Goal: Navigation & Orientation: Understand site structure

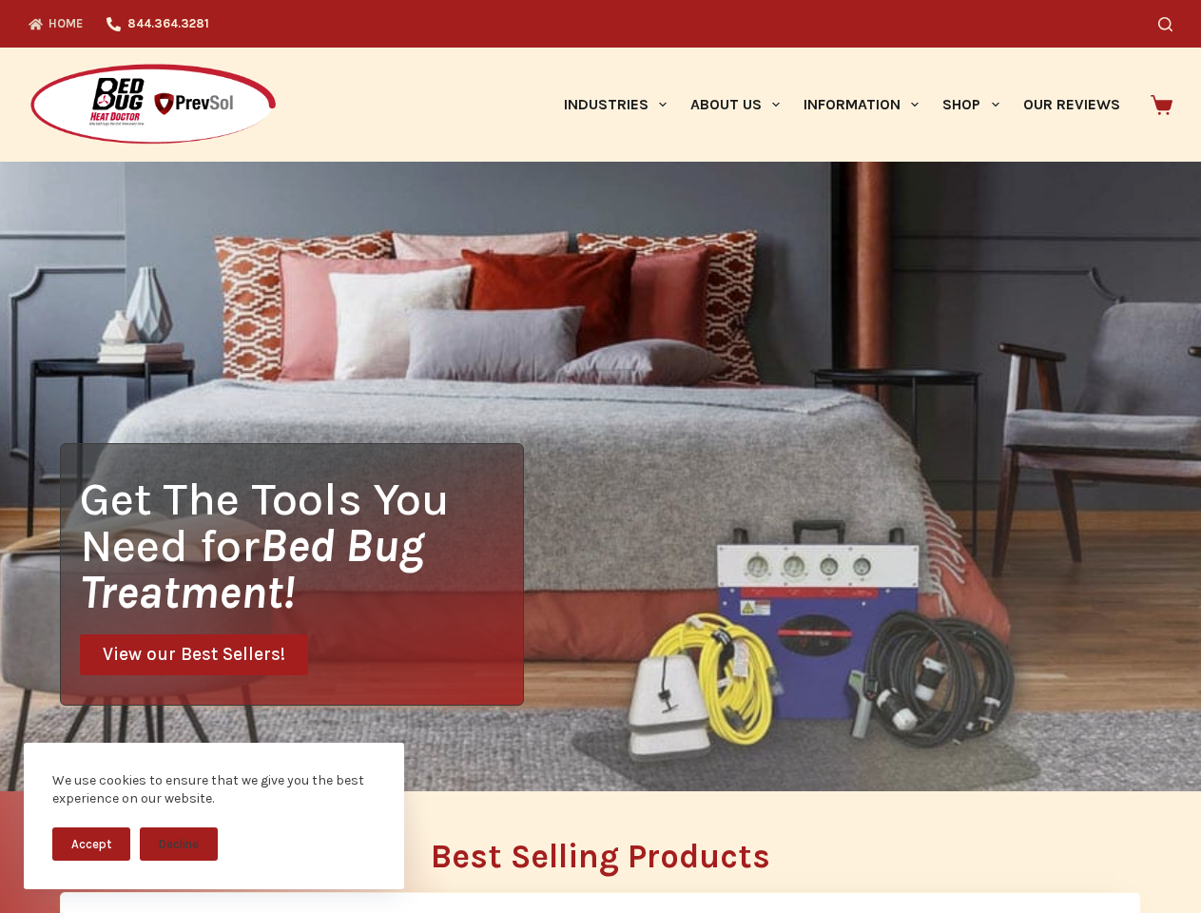
click at [600, 456] on div "Get The Tools You Need for Bed Bug Treatment! View our Best Sellers!" at bounding box center [600, 476] width 1201 height 629
click at [91, 843] on button "Accept" at bounding box center [91, 843] width 78 height 33
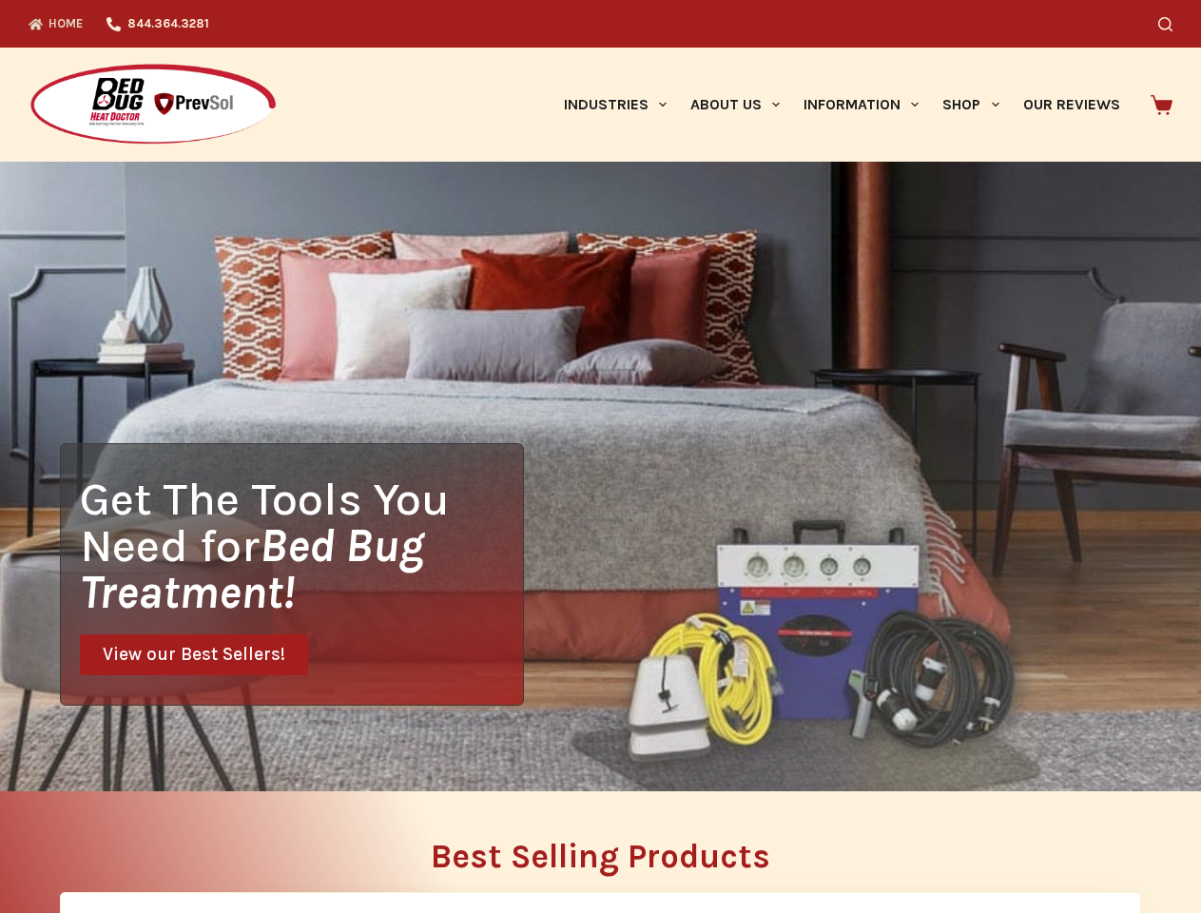
click at [179, 843] on button "Decline" at bounding box center [179, 857] width 78 height 33
click at [1172, 24] on icon "Search" at bounding box center [1165, 24] width 14 height 14
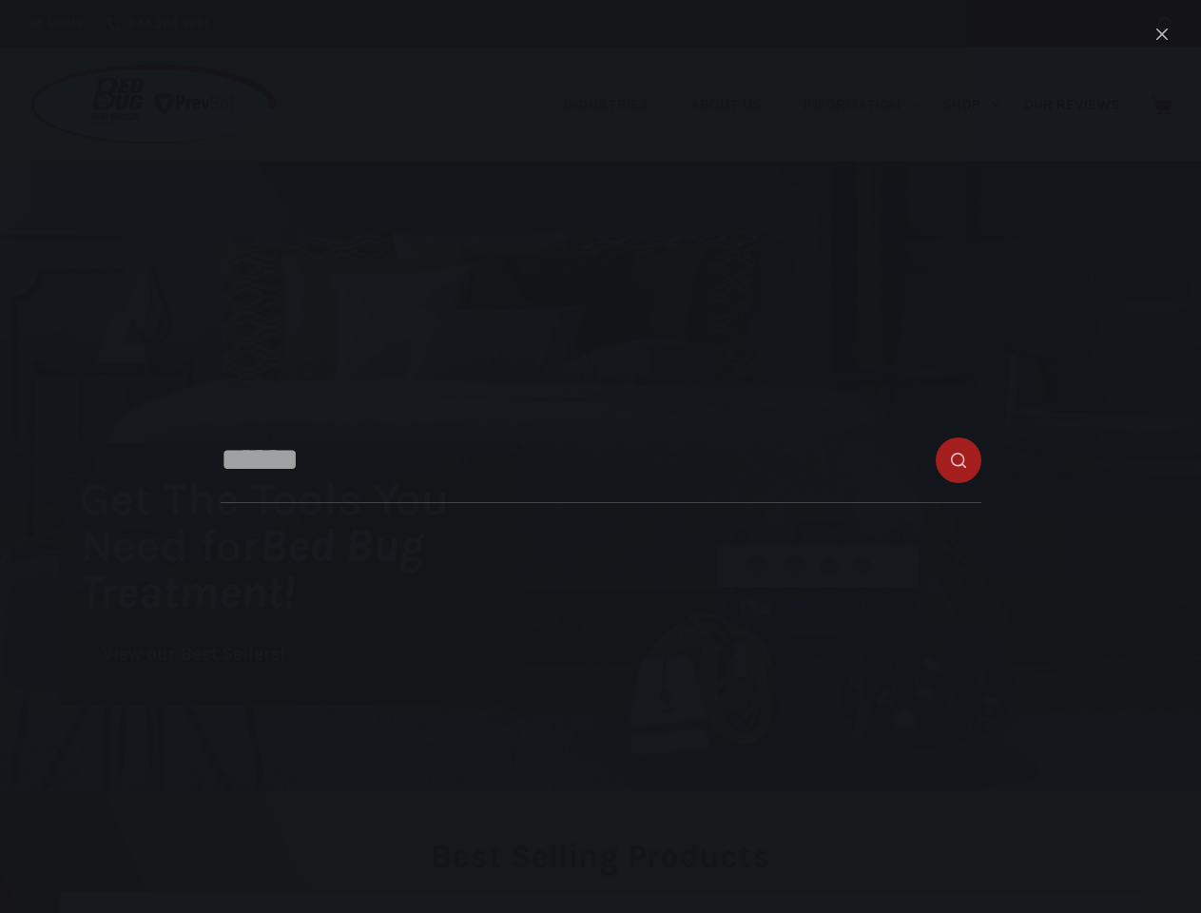
click at [622, 105] on link "Industries" at bounding box center [614, 105] width 126 height 114
click at [742, 105] on link "About Us" at bounding box center [734, 105] width 113 height 114
click at [869, 105] on link "Information" at bounding box center [861, 105] width 139 height 114
click at [978, 105] on link "Shop" at bounding box center [971, 105] width 80 height 114
